Goal: Check status: Check status

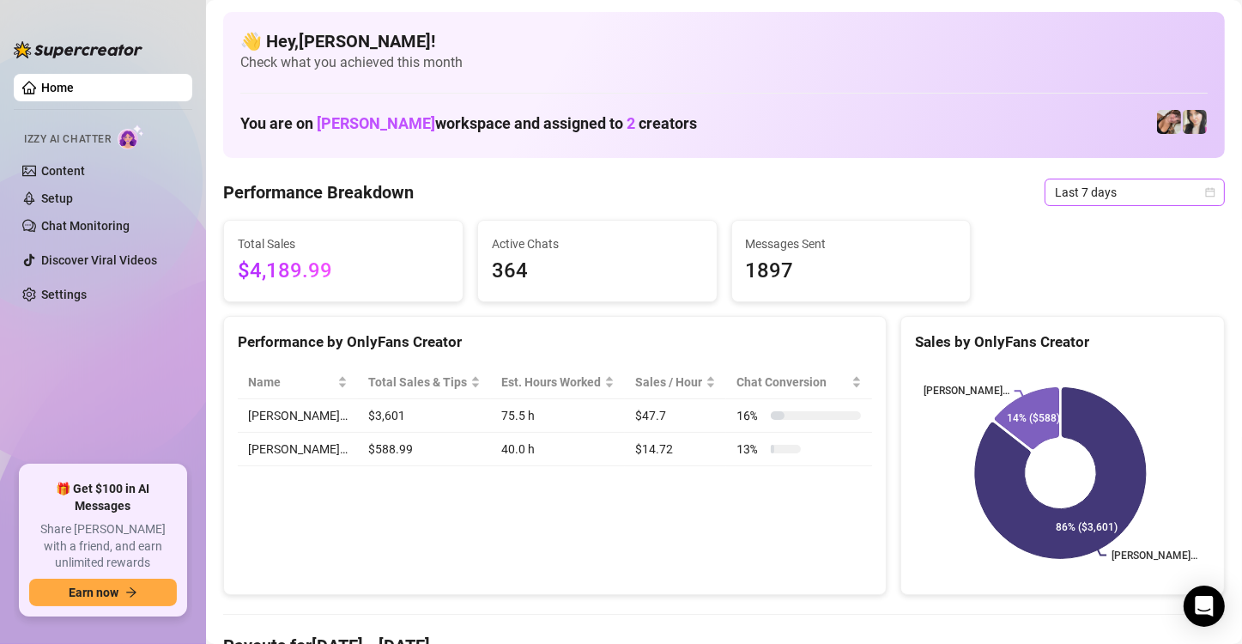
click at [1206, 192] on icon "calendar" at bounding box center [1210, 191] width 9 height 9
click at [1168, 203] on span "Last 7 days" at bounding box center [1135, 192] width 160 height 26
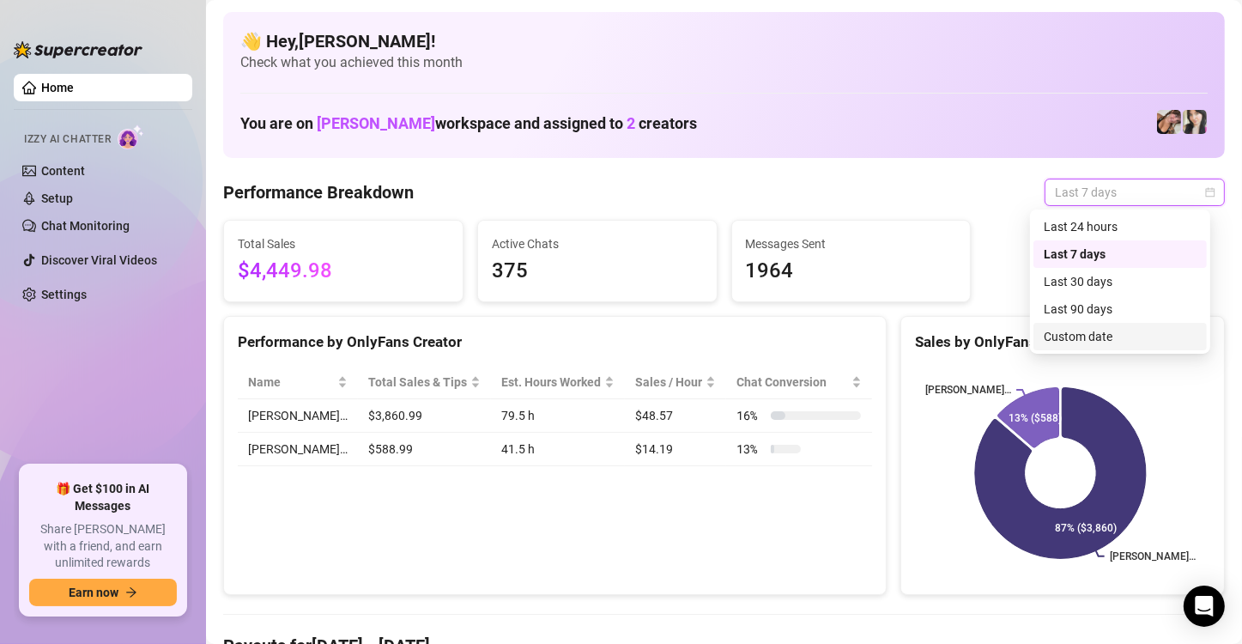
click at [1126, 336] on div "Custom date" at bounding box center [1120, 336] width 153 height 19
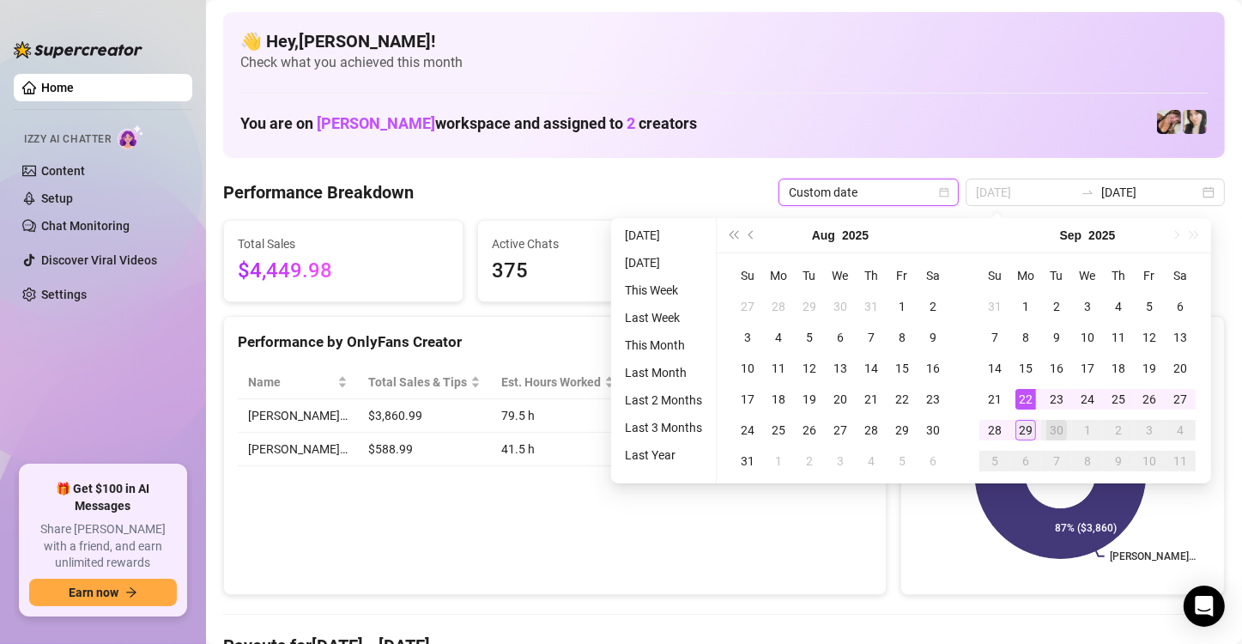
type input "2025-09-29"
click at [1029, 425] on div "29" at bounding box center [1026, 430] width 21 height 21
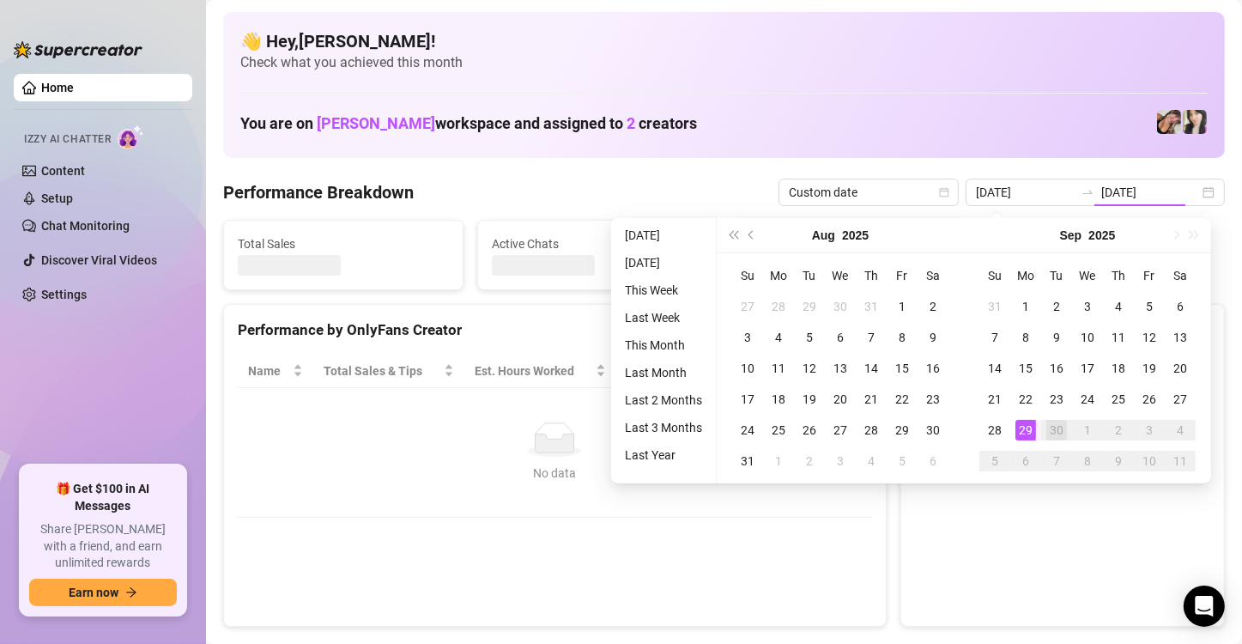
type input "2025-09-29"
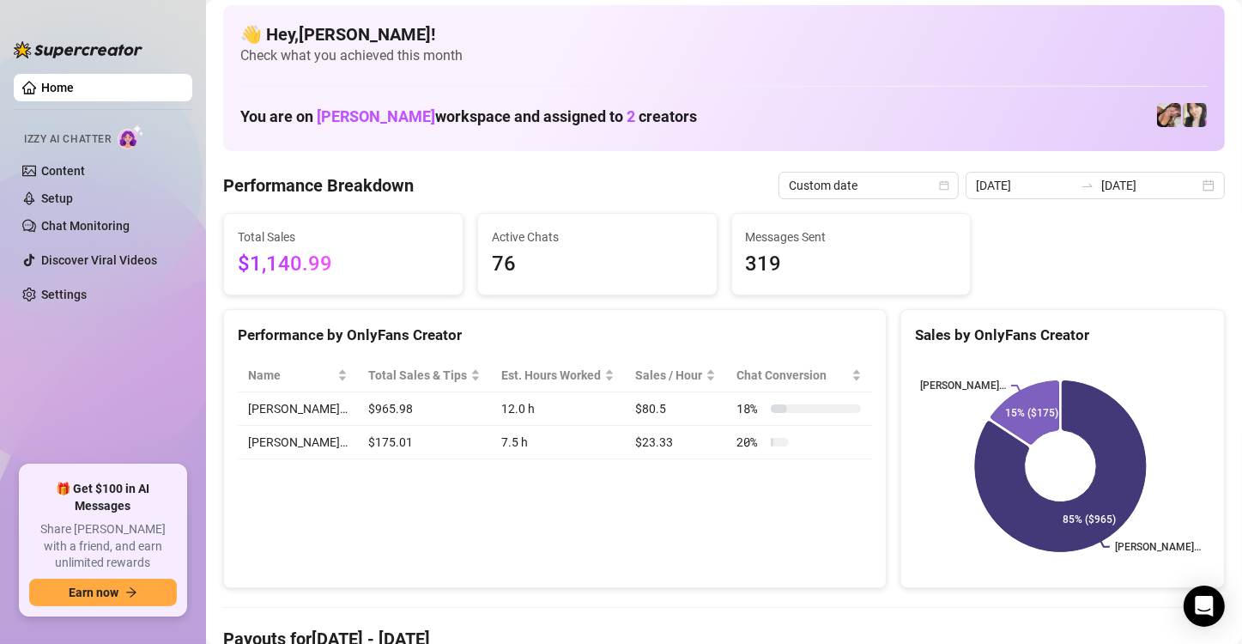
scroll to position [9, 0]
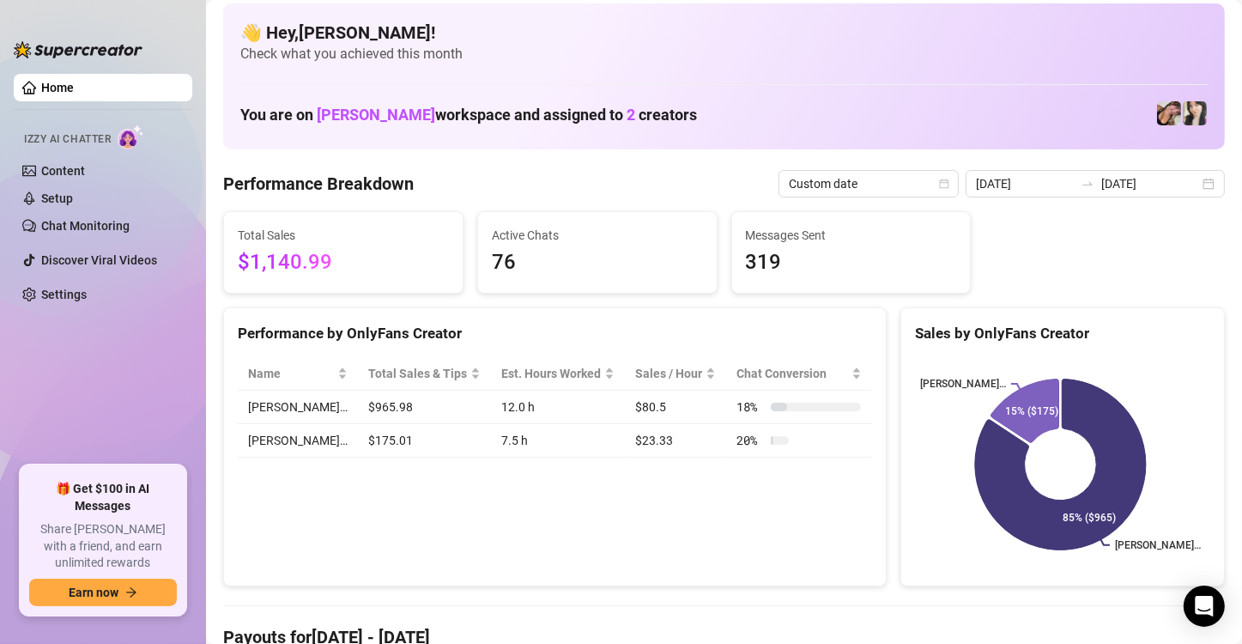
click at [569, 574] on div "Performance by OnlyFans Creator Name Total Sales & Tips Est. Hours Worked Sales…" at bounding box center [555, 447] width 664 height 280
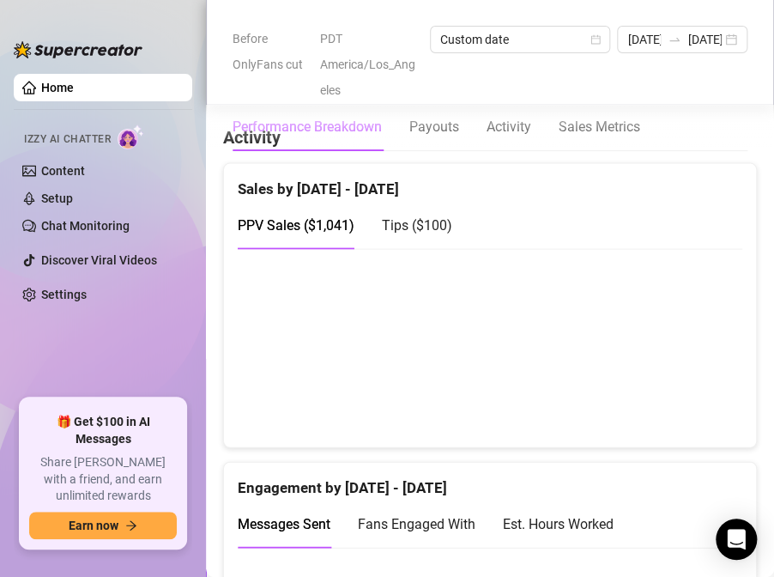
scroll to position [951, 0]
click at [444, 230] on span "Tips ( $100 )" at bounding box center [417, 224] width 70 height 16
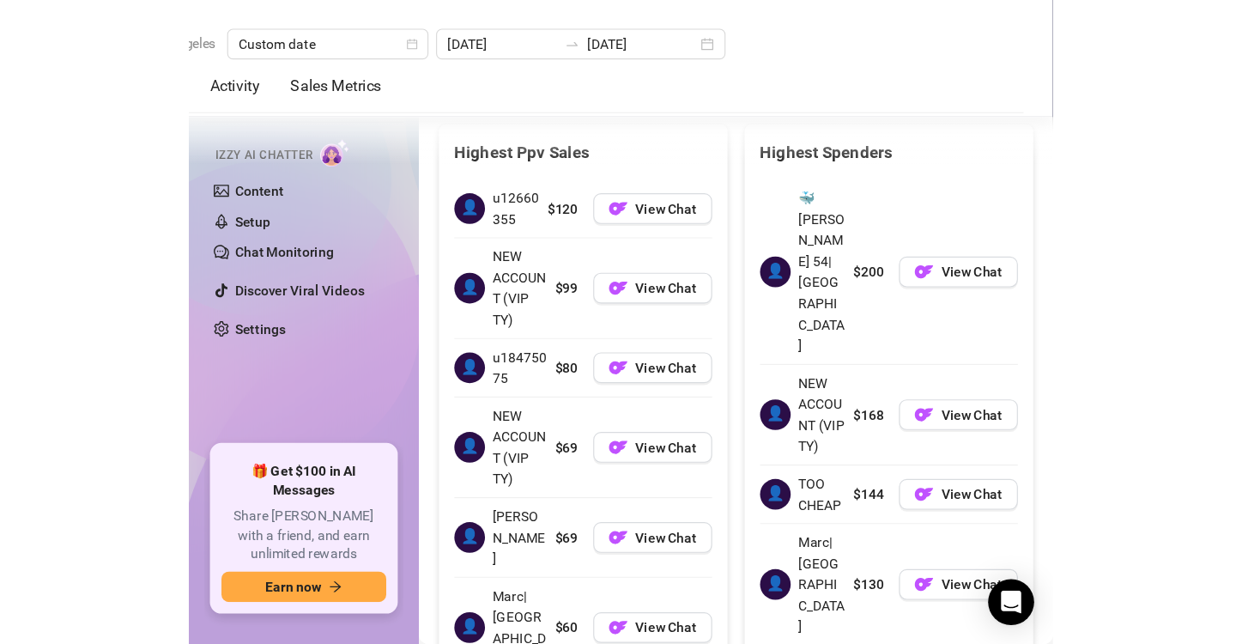
scroll to position [2832, 0]
